Goal: Task Accomplishment & Management: Manage account settings

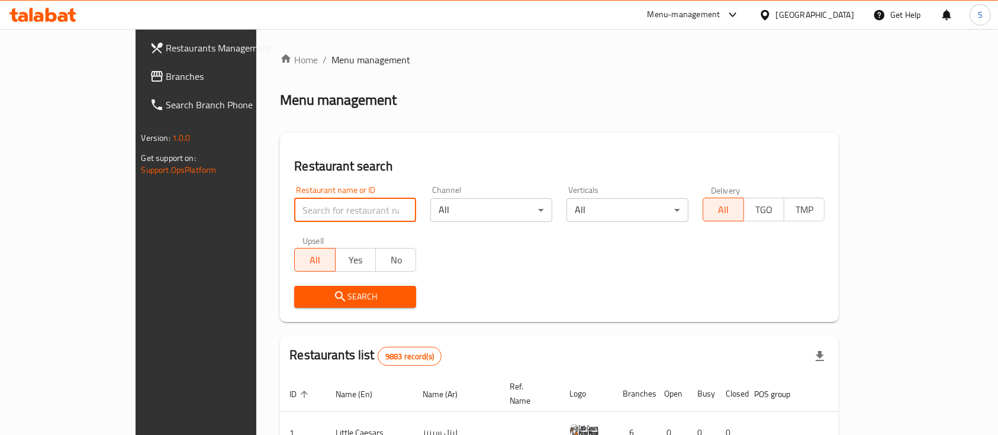
click at [294, 200] on input "search" at bounding box center [355, 210] width 122 height 24
type input "eat and repeat"
click button "Search" at bounding box center [355, 297] width 122 height 22
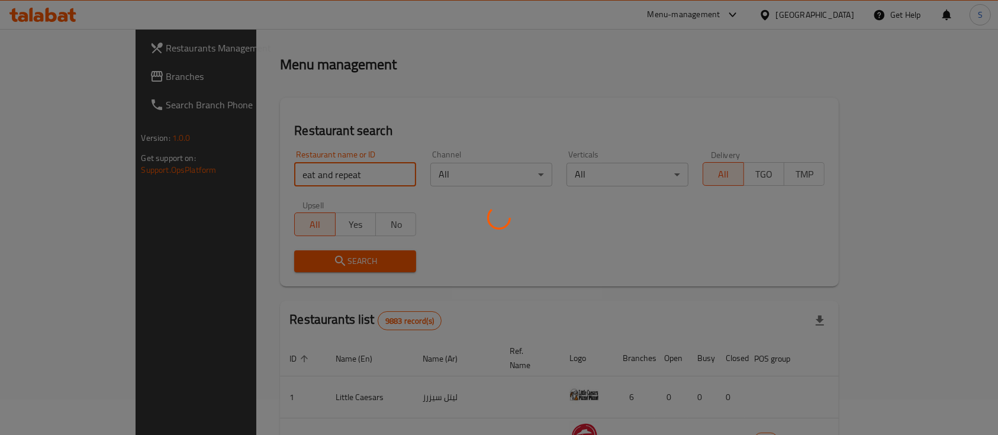
scroll to position [69, 0]
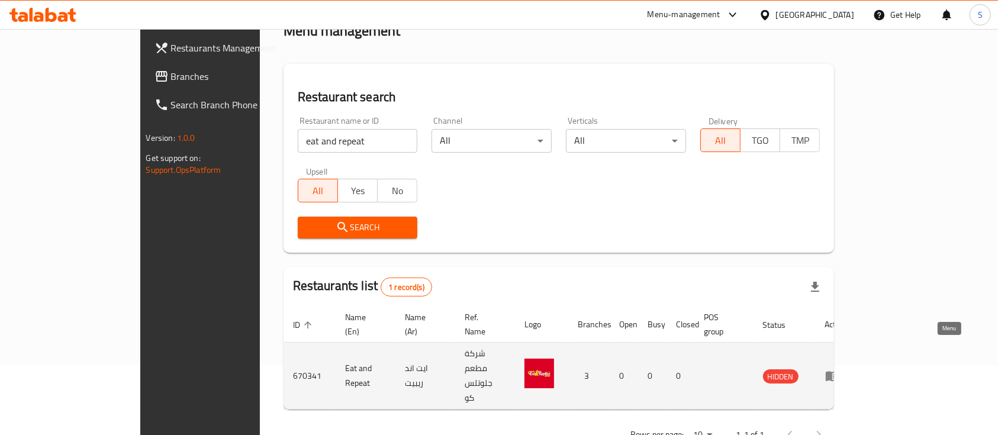
click at [839, 372] on icon "enhanced table" at bounding box center [832, 377] width 13 height 10
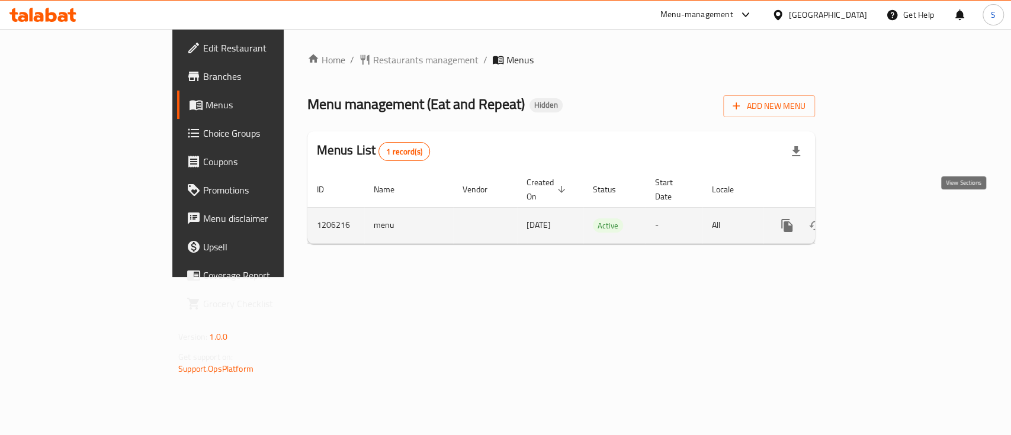
click at [879, 218] on icon "enhanced table" at bounding box center [872, 225] width 14 height 14
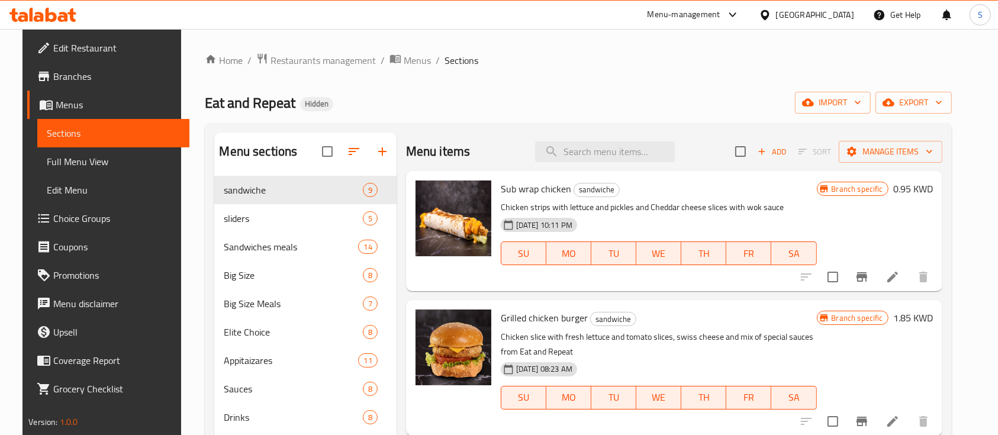
scroll to position [4, 0]
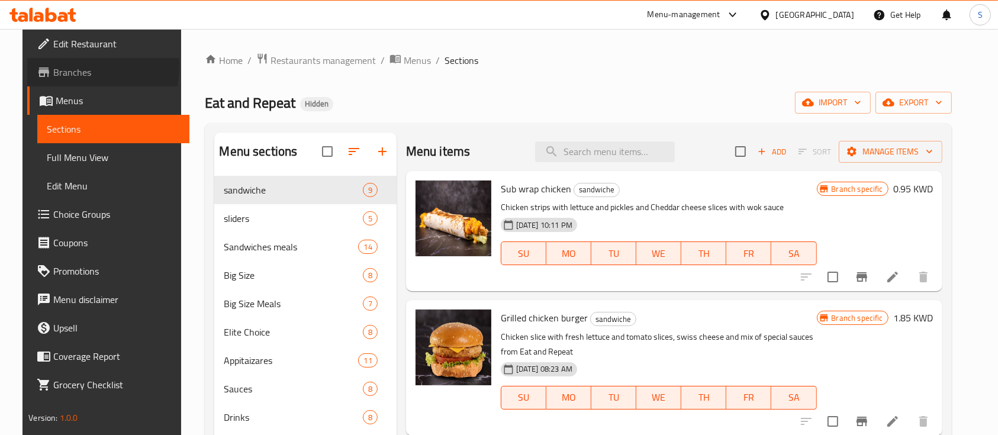
click at [53, 66] on span "Branches" at bounding box center [116, 72] width 127 height 14
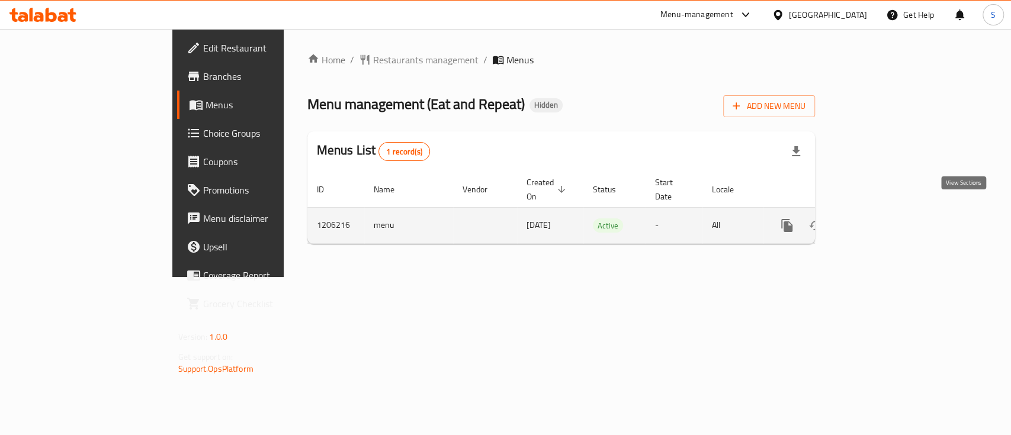
click at [886, 211] on link "enhanced table" at bounding box center [872, 225] width 28 height 28
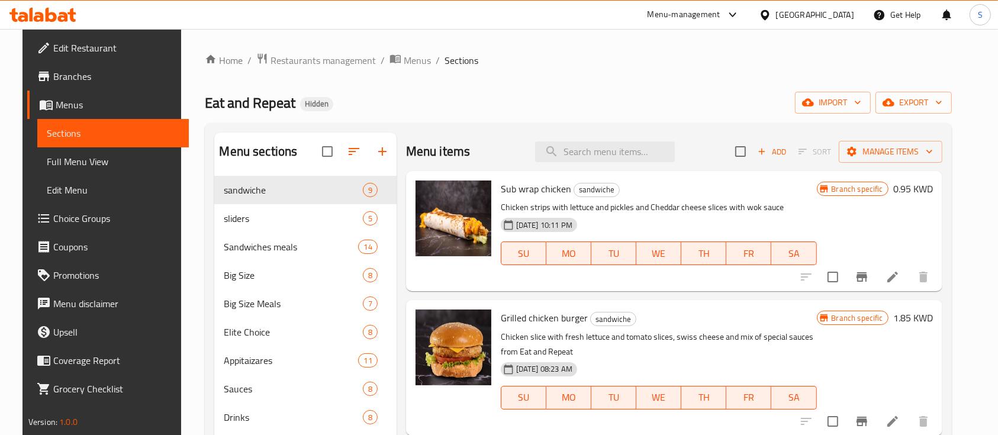
click at [221, 104] on span "Eat and Repeat" at bounding box center [250, 102] width 91 height 27
copy span "Eat and Repeat"
